Goal: Task Accomplishment & Management: Manage account settings

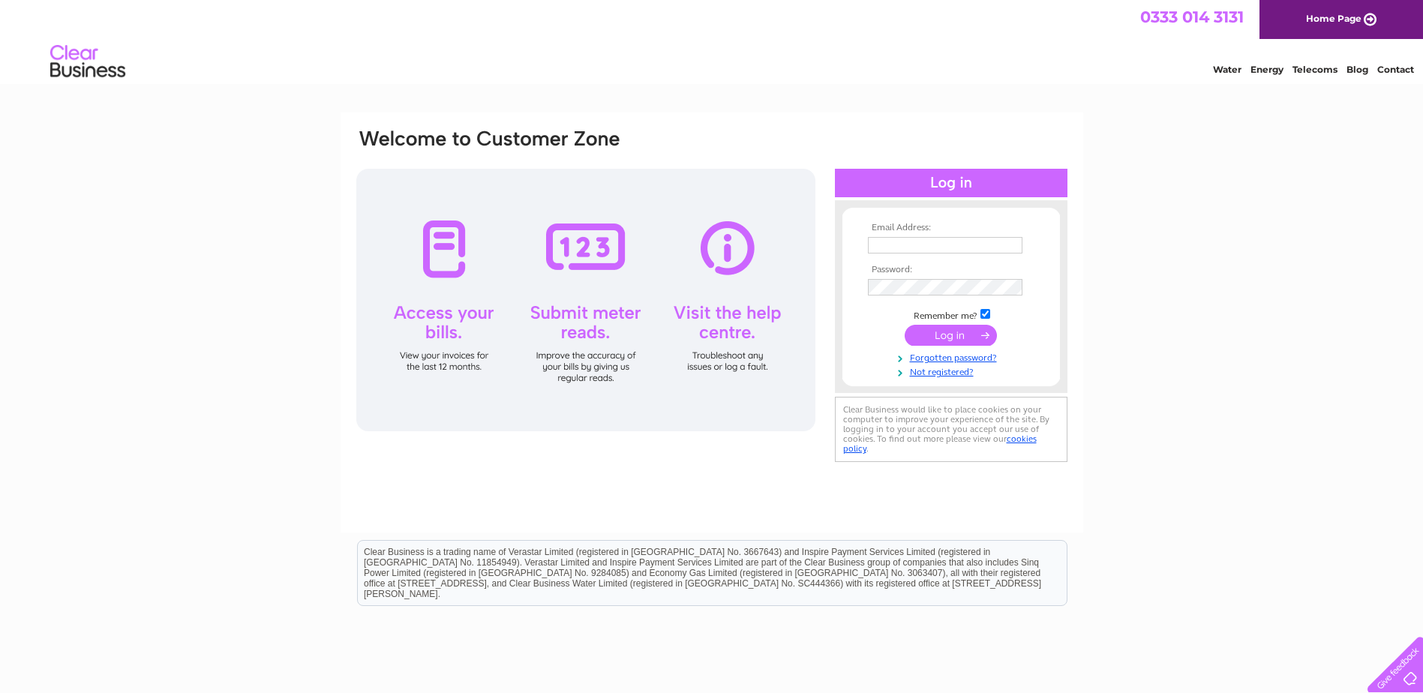
type input "michelle@lifestyle-physio.co.uk"
click at [737, 278] on div "Email Address: michelle@lifestyle-physio.co.uk Password:" at bounding box center [712, 298] width 714 height 340
drag, startPoint x: 1247, startPoint y: 241, endPoint x: 1236, endPoint y: 245, distance: 11.4
click at [1241, 242] on div "Email Address: michelle@lifestyle-physio.co.uk Password:" at bounding box center [711, 451] width 1423 height 677
click at [919, 338] on input "submit" at bounding box center [951, 335] width 92 height 21
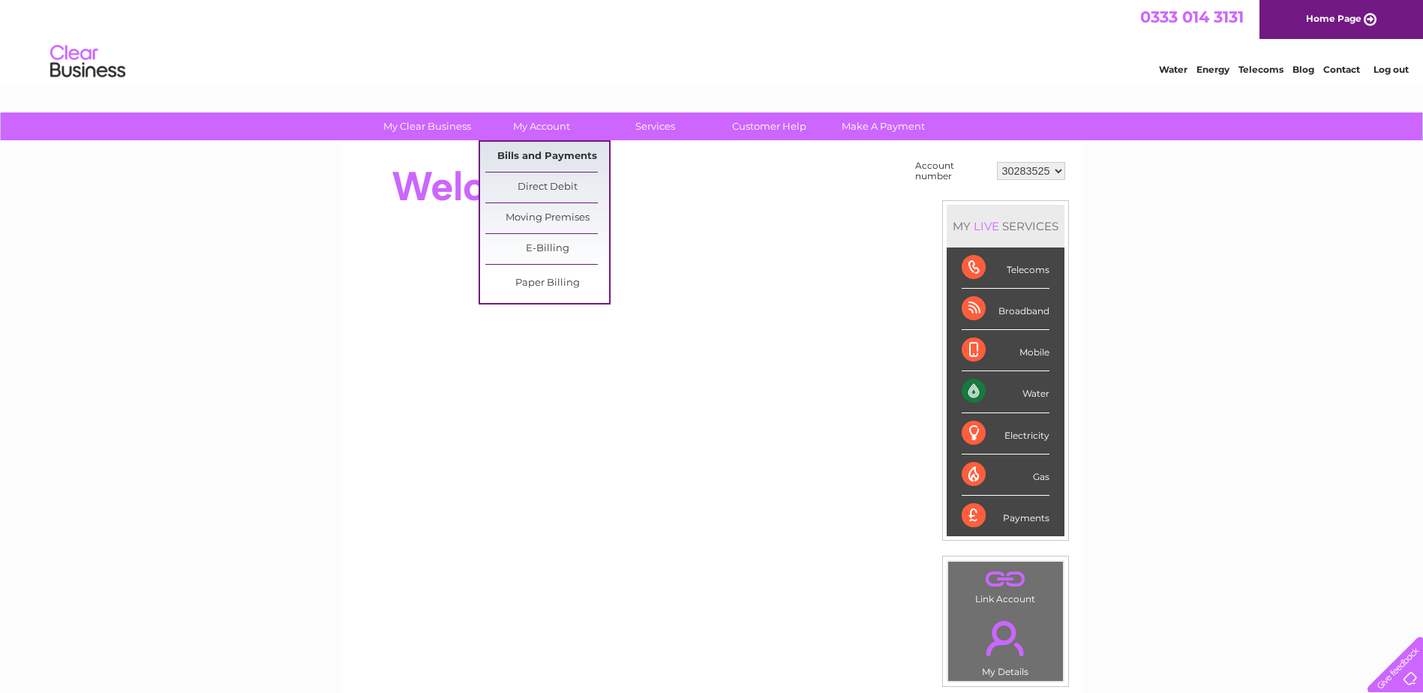
click at [533, 149] on link "Bills and Payments" at bounding box center [547, 157] width 124 height 30
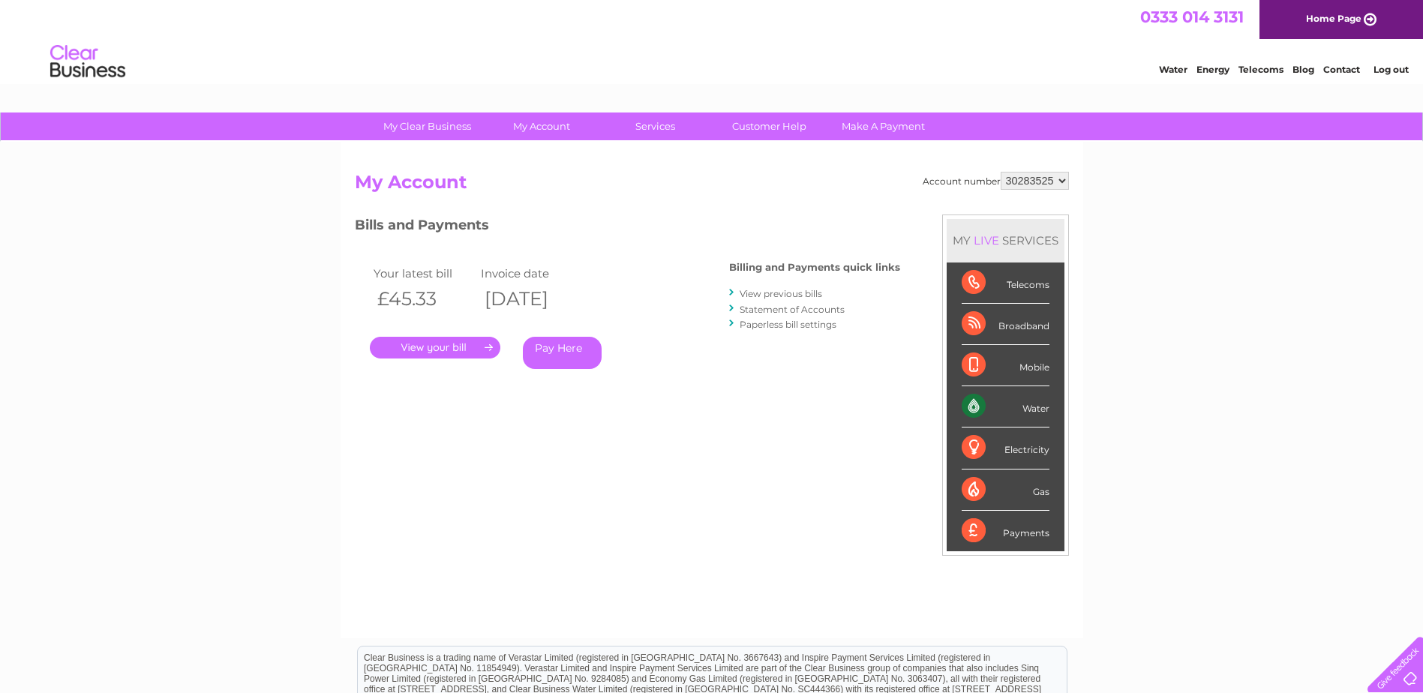
click at [440, 348] on link "." at bounding box center [435, 348] width 131 height 22
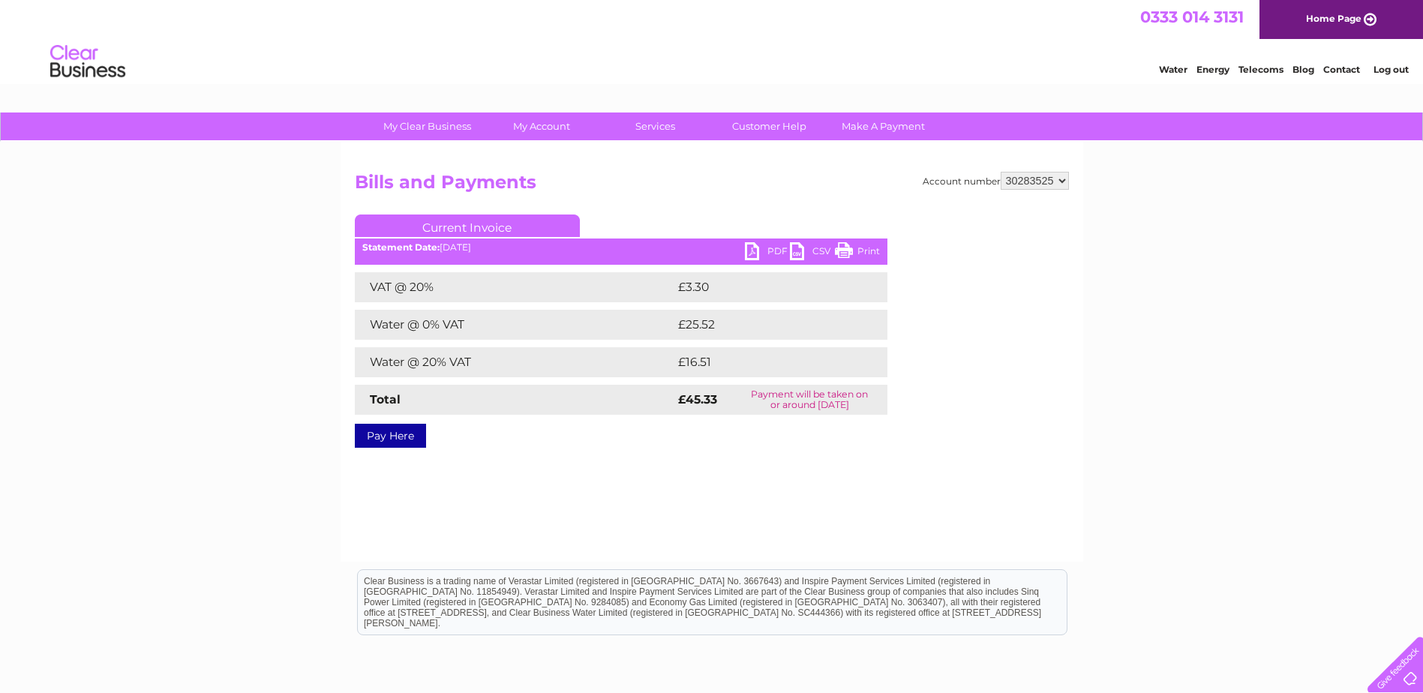
click at [779, 249] on link "PDF" at bounding box center [767, 253] width 45 height 22
click at [1379, 65] on link "Log out" at bounding box center [1390, 69] width 35 height 11
